Goal: Transaction & Acquisition: Download file/media

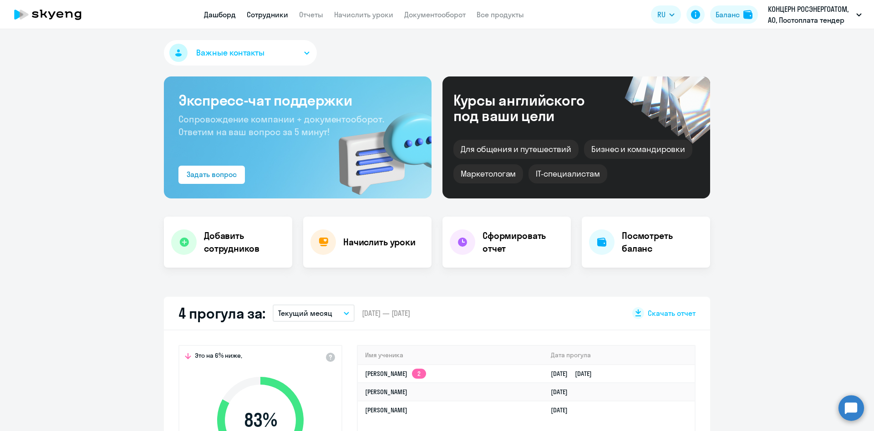
click at [270, 16] on link "Сотрудники" at bounding box center [267, 14] width 41 height 9
select select "30"
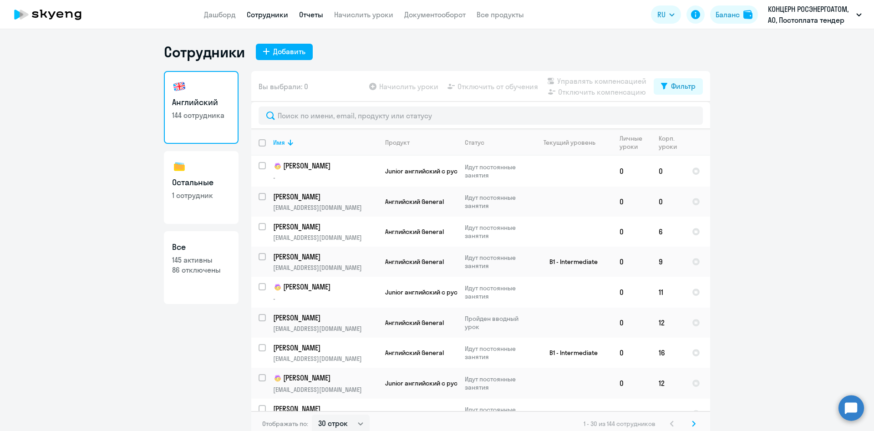
click at [302, 15] on link "Отчеты" at bounding box center [311, 14] width 24 height 9
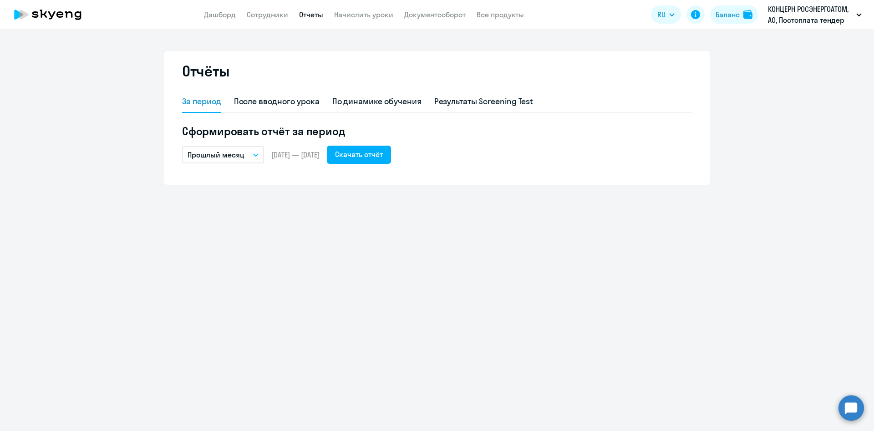
click at [223, 157] on p "Прошлый месяц" at bounding box center [216, 154] width 57 height 11
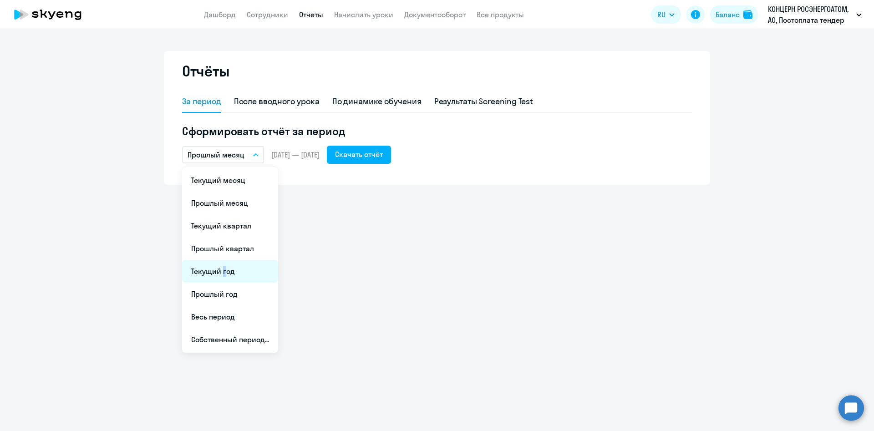
click at [222, 275] on li "Текущий год" at bounding box center [230, 271] width 96 height 23
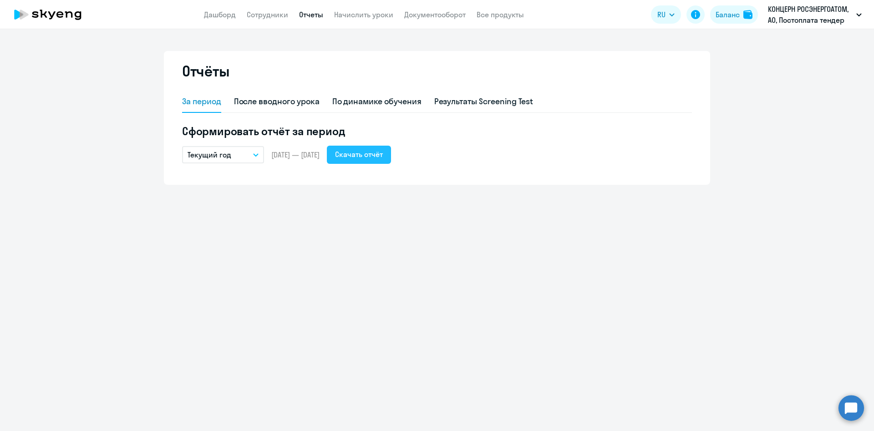
click at [376, 158] on div "Скачать отчёт" at bounding box center [359, 154] width 48 height 11
